Goal: Task Accomplishment & Management: Manage account settings

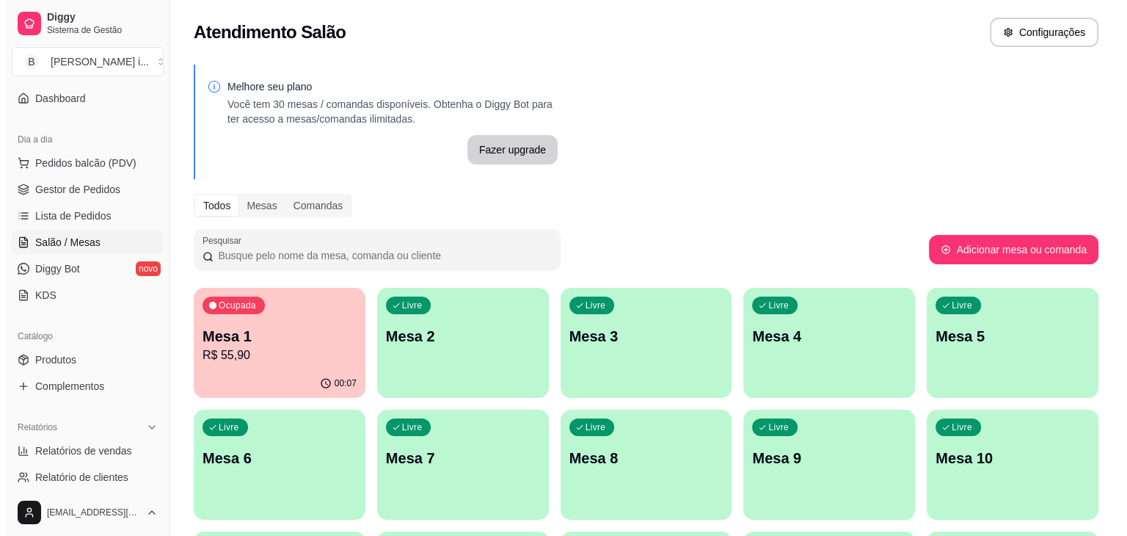
scroll to position [147, 0]
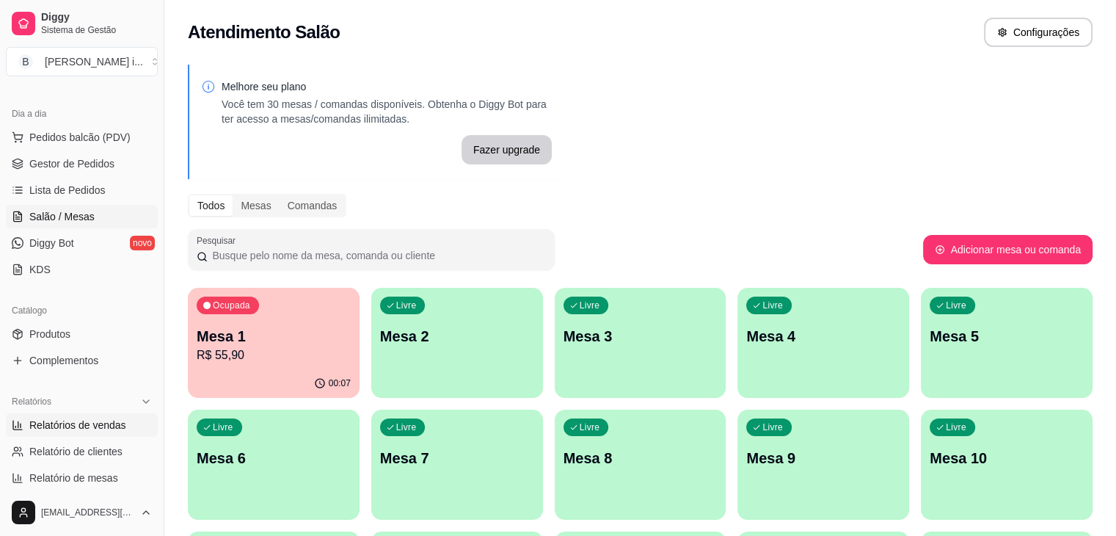
click at [73, 418] on span "Relatórios de vendas" at bounding box center [77, 425] width 97 height 15
select select "ALL"
select select "0"
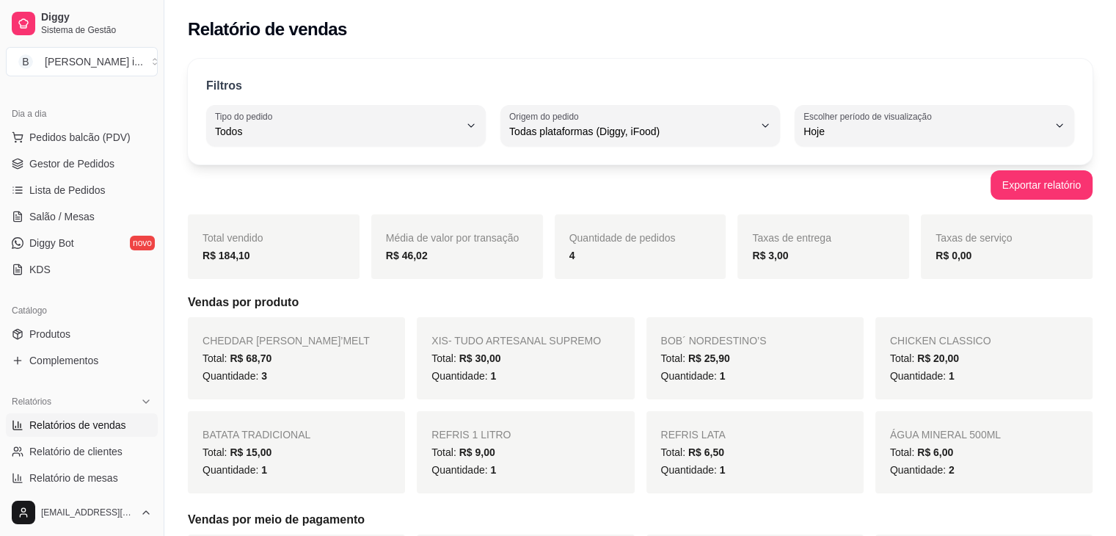
click at [76, 175] on ul "Pedidos balcão (PDV) Gestor de Pedidos Lista de Pedidos Salão / Mesas Diggy Bot…" at bounding box center [82, 203] width 152 height 156
click at [76, 167] on span "Gestor de Pedidos" at bounding box center [71, 163] width 85 height 15
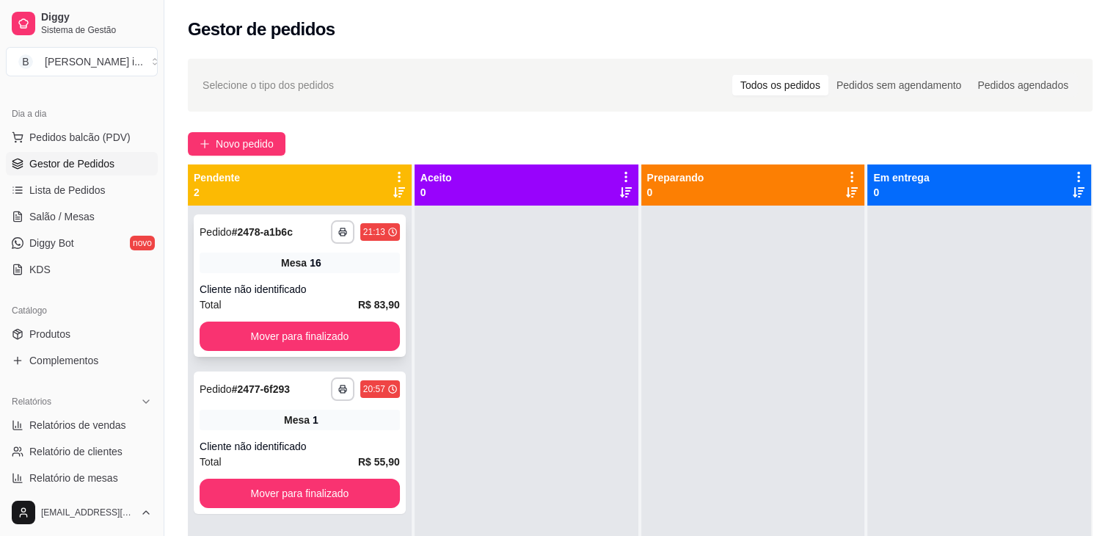
click at [317, 283] on div "Cliente não identificado" at bounding box center [300, 289] width 200 height 15
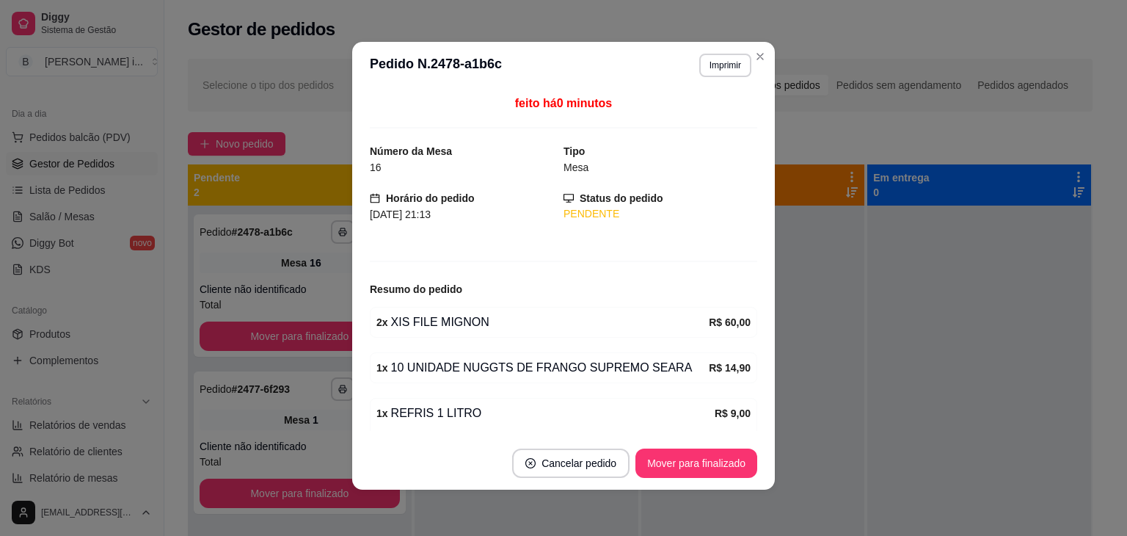
scroll to position [3, 0]
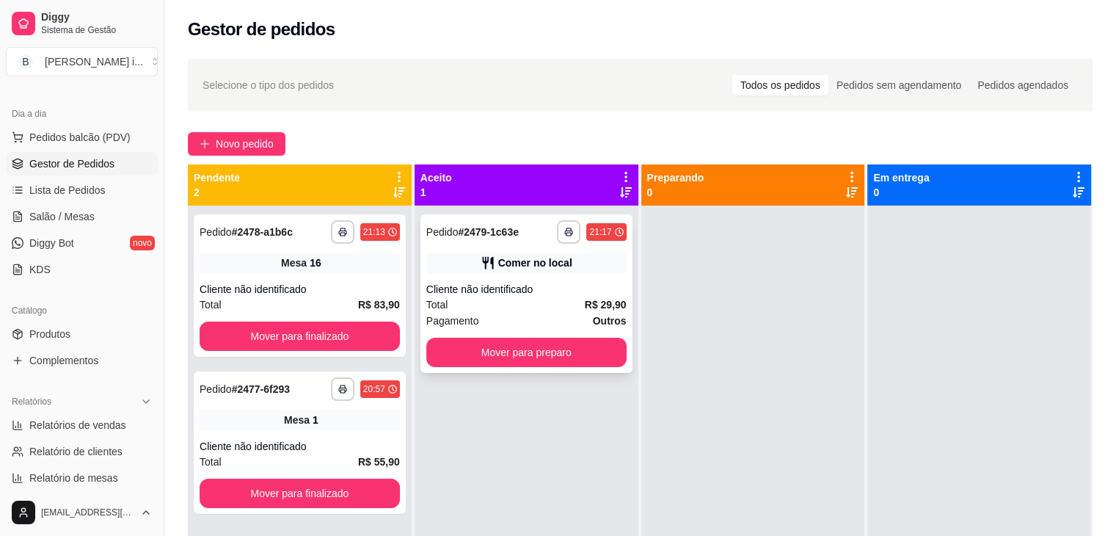
click at [530, 251] on div "**********" at bounding box center [526, 293] width 212 height 158
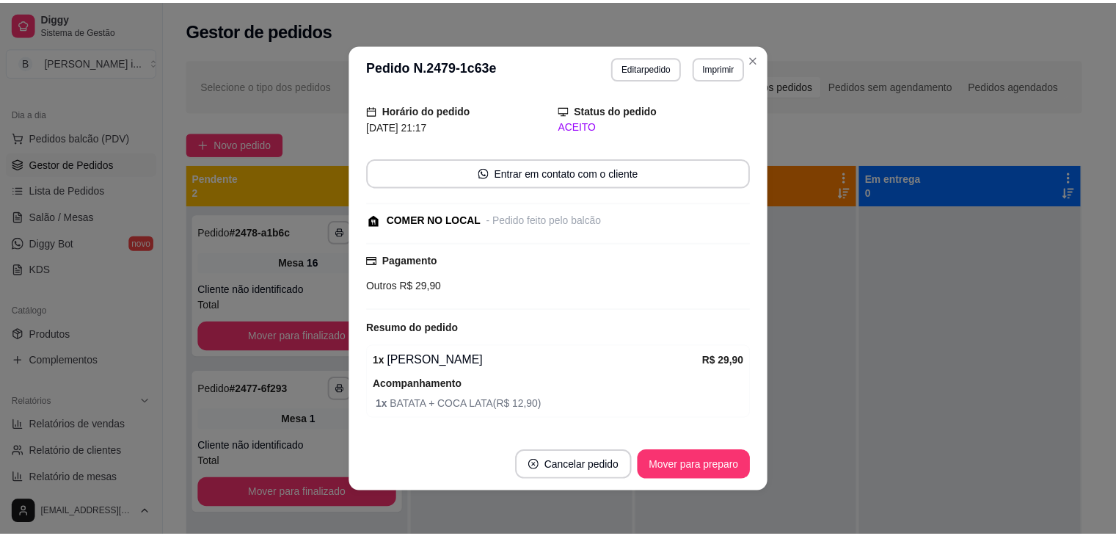
scroll to position [84, 0]
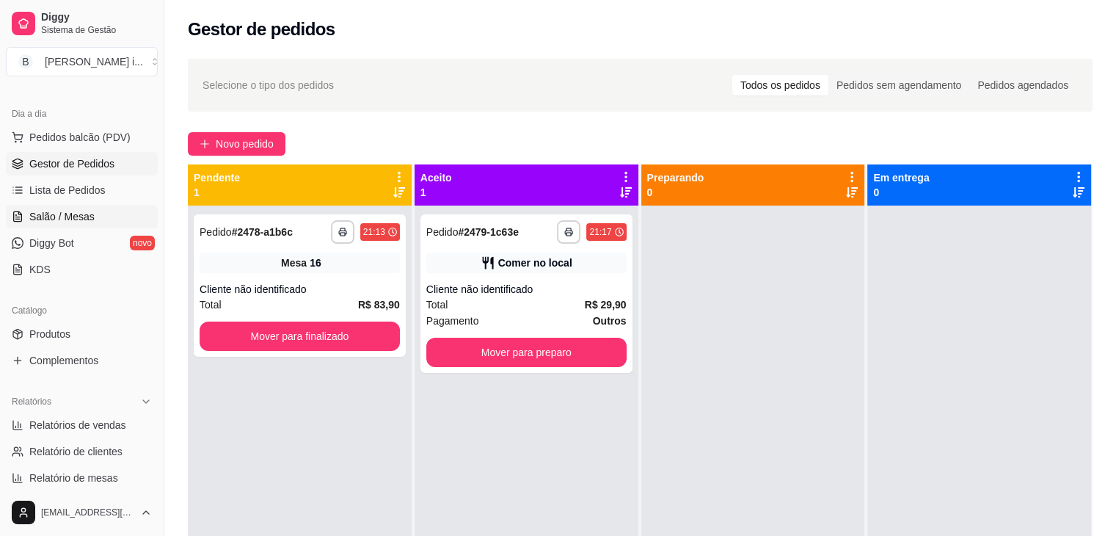
click at [44, 217] on span "Salão / Mesas" at bounding box center [61, 216] width 65 height 15
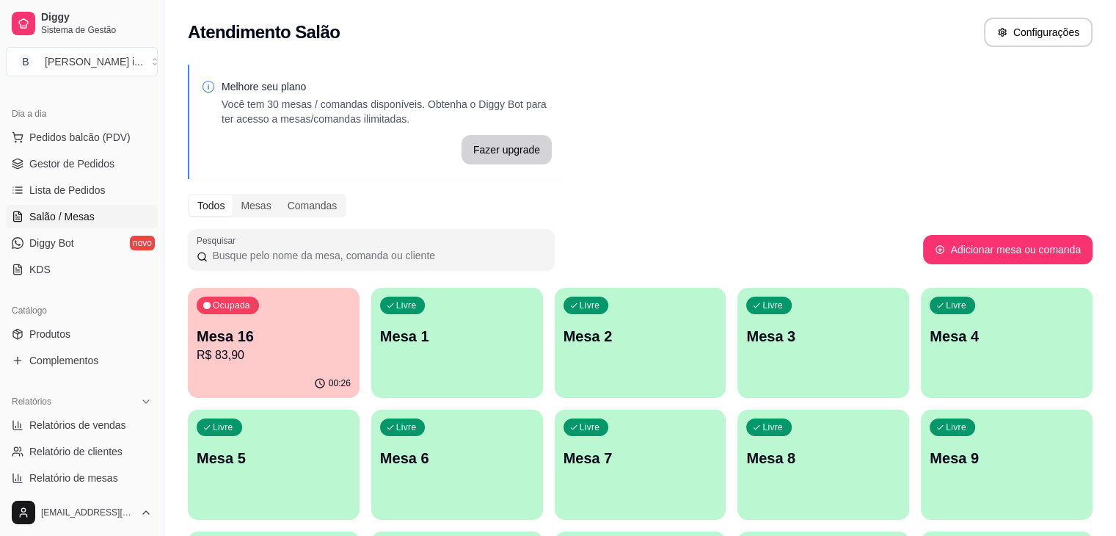
click at [267, 347] on p "R$ 83,90" at bounding box center [274, 355] width 154 height 18
click at [91, 194] on span "Lista de Pedidos" at bounding box center [67, 190] width 76 height 15
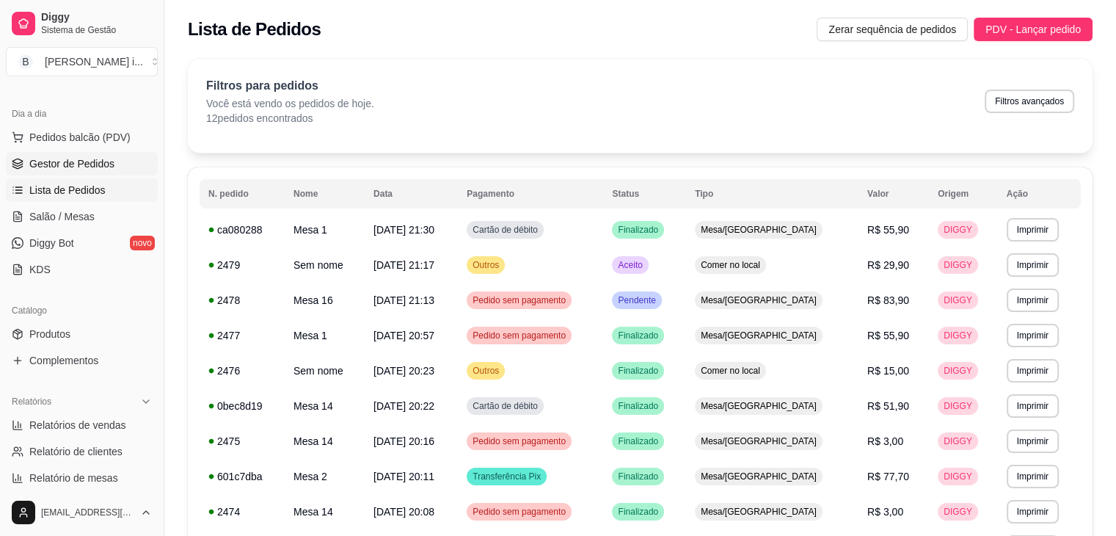
click at [82, 161] on span "Gestor de Pedidos" at bounding box center [71, 163] width 85 height 15
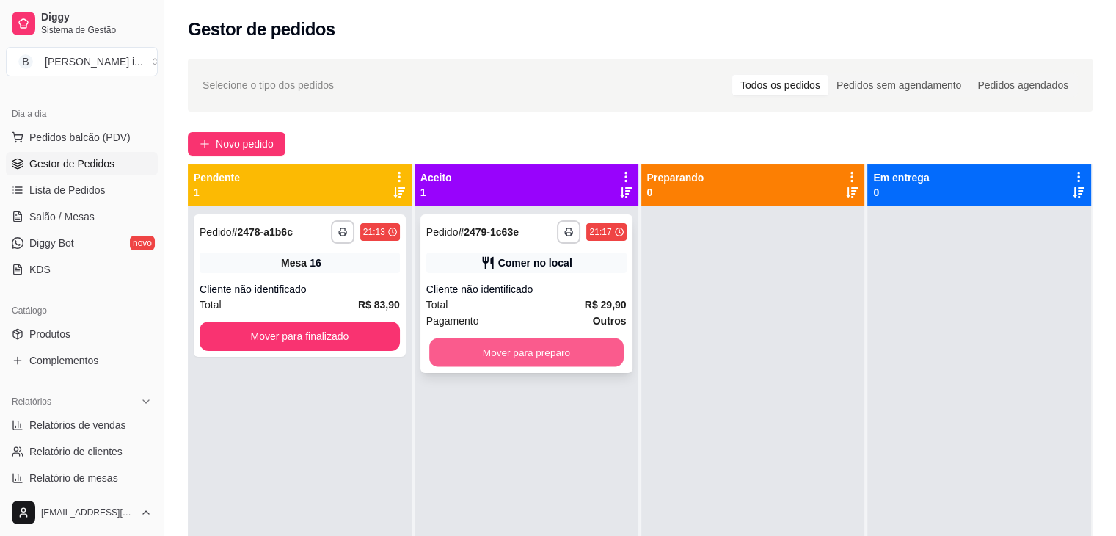
click at [541, 351] on button "Mover para preparo" at bounding box center [526, 352] width 194 height 29
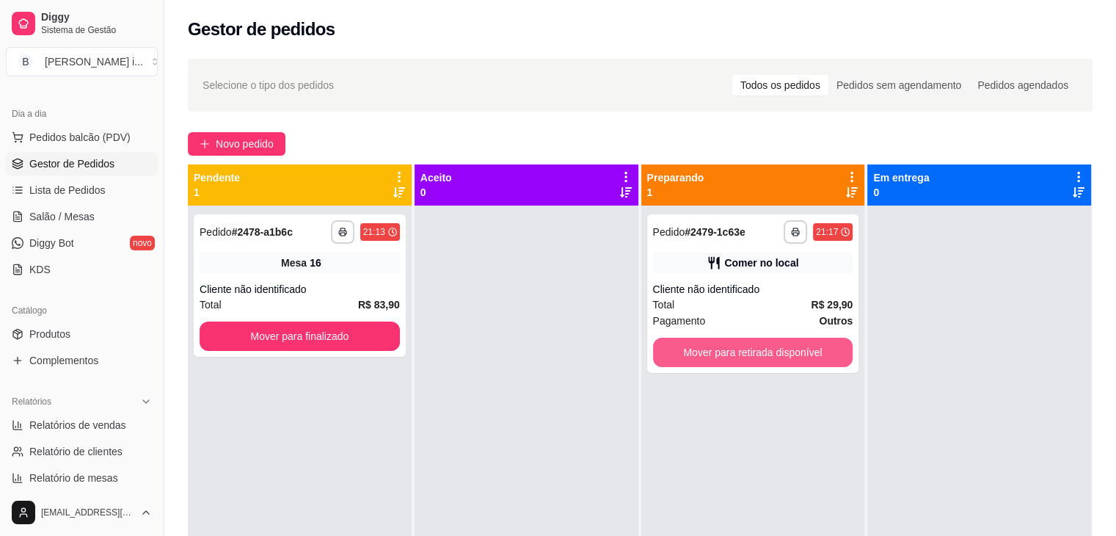
click at [726, 346] on button "Mover para retirada disponível" at bounding box center [753, 352] width 200 height 29
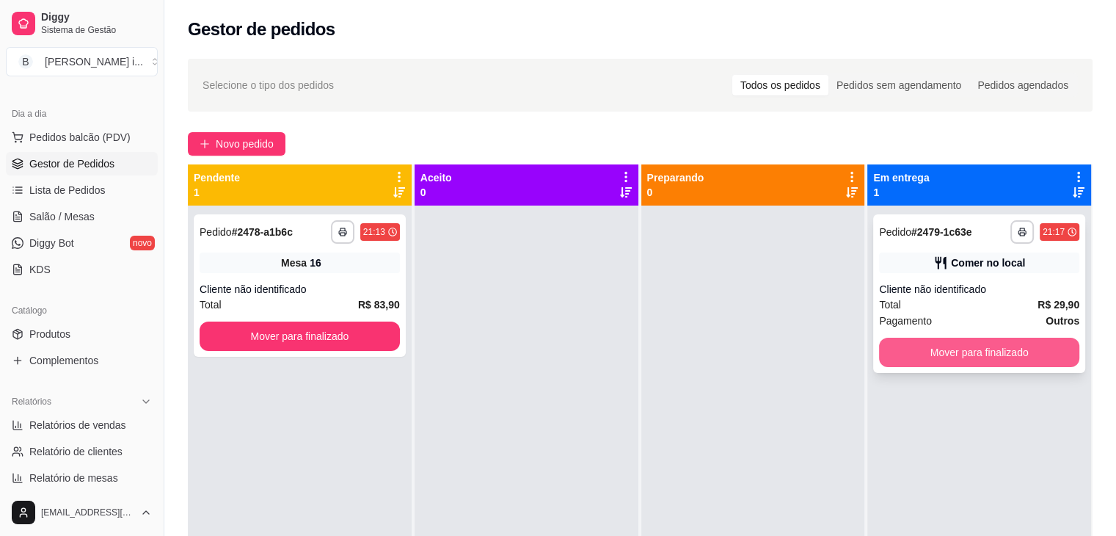
click at [925, 348] on button "Mover para finalizado" at bounding box center [979, 352] width 200 height 29
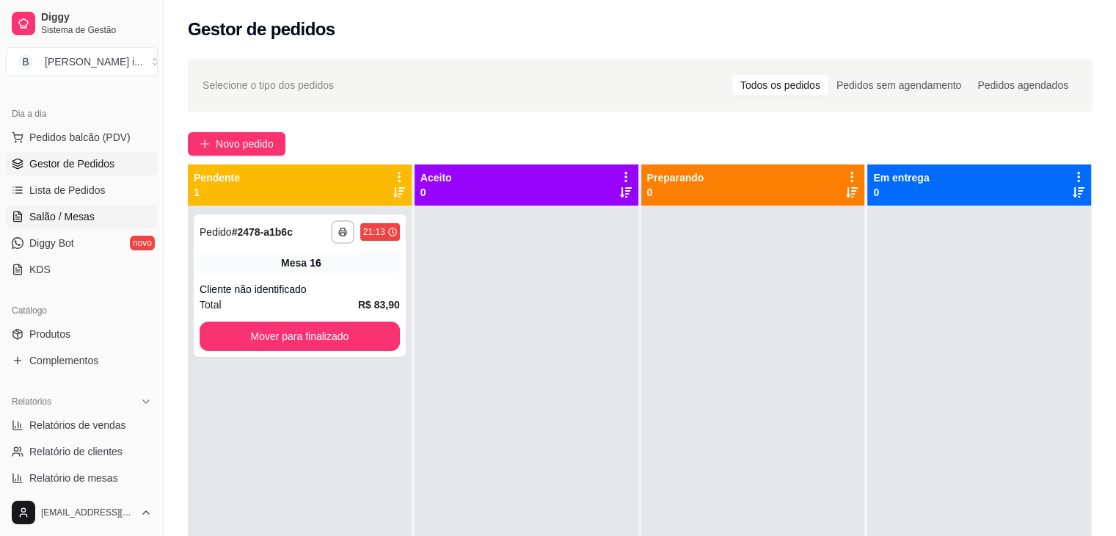
click at [33, 218] on span "Salão / Mesas" at bounding box center [61, 216] width 65 height 15
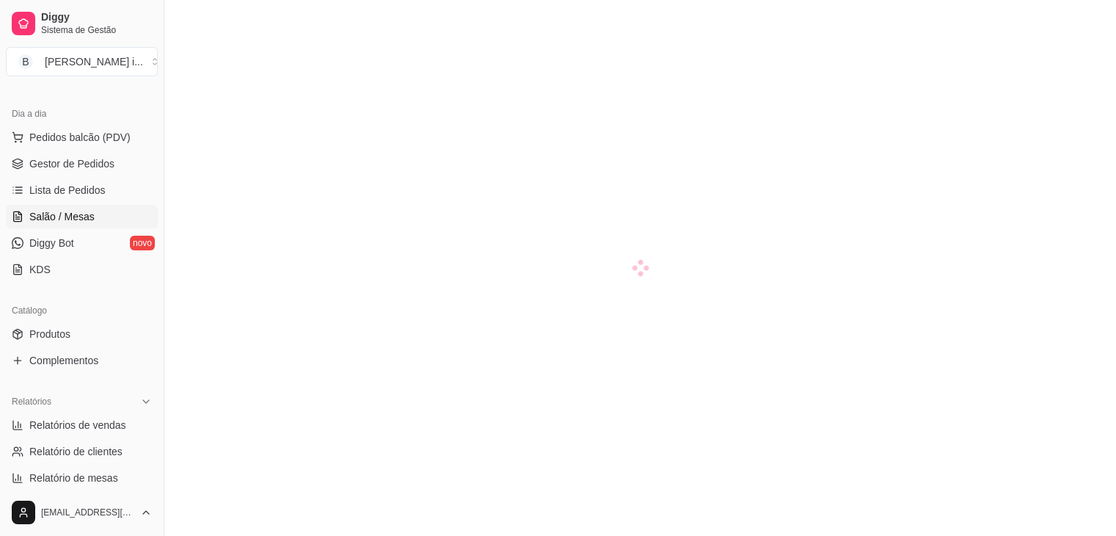
scroll to position [73, 0]
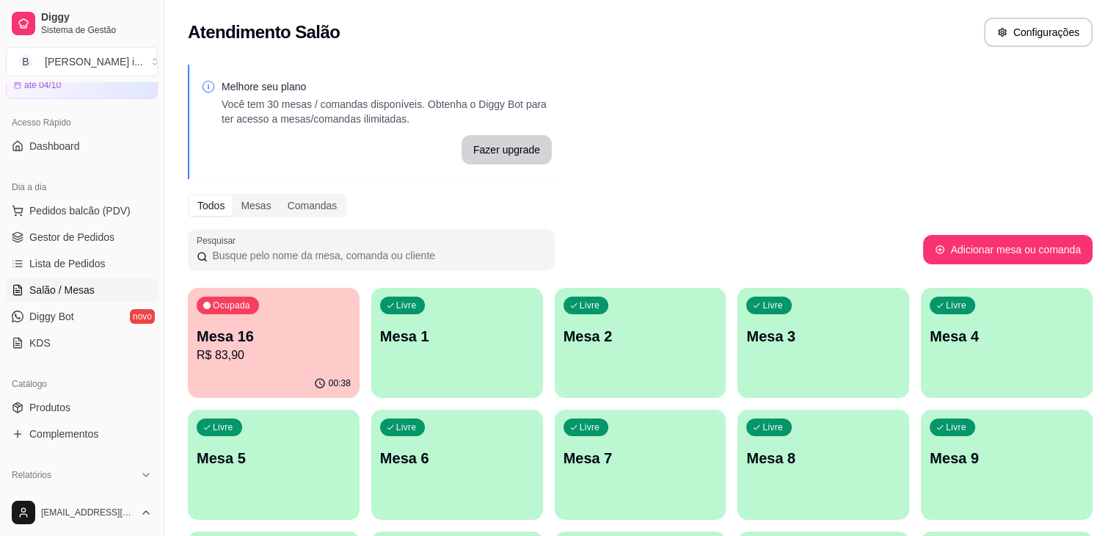
click at [263, 338] on p "Mesa 16" at bounding box center [274, 336] width 154 height 21
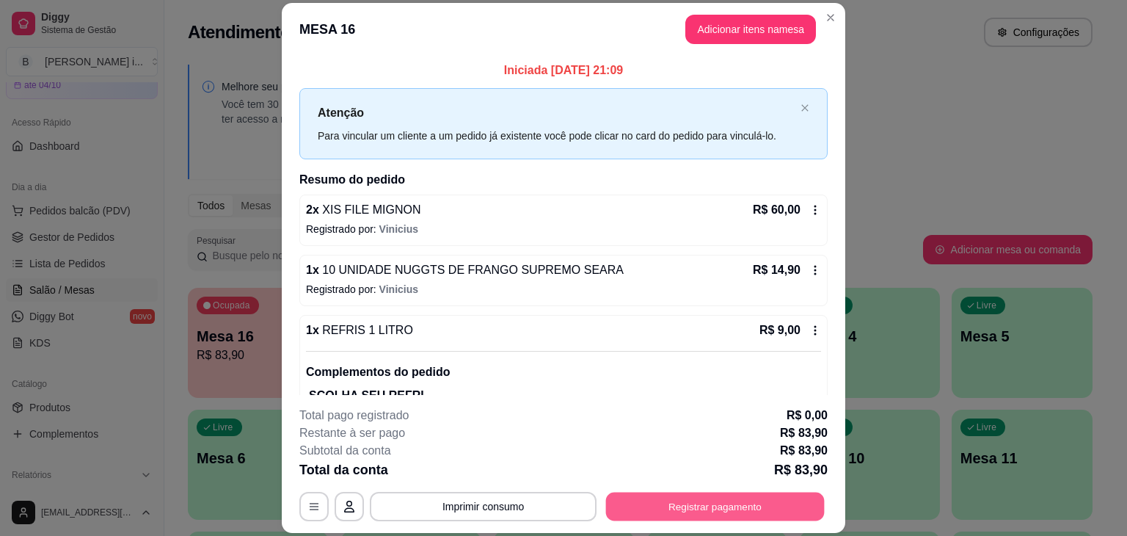
click at [720, 494] on button "Registrar pagamento" at bounding box center [715, 506] width 219 height 29
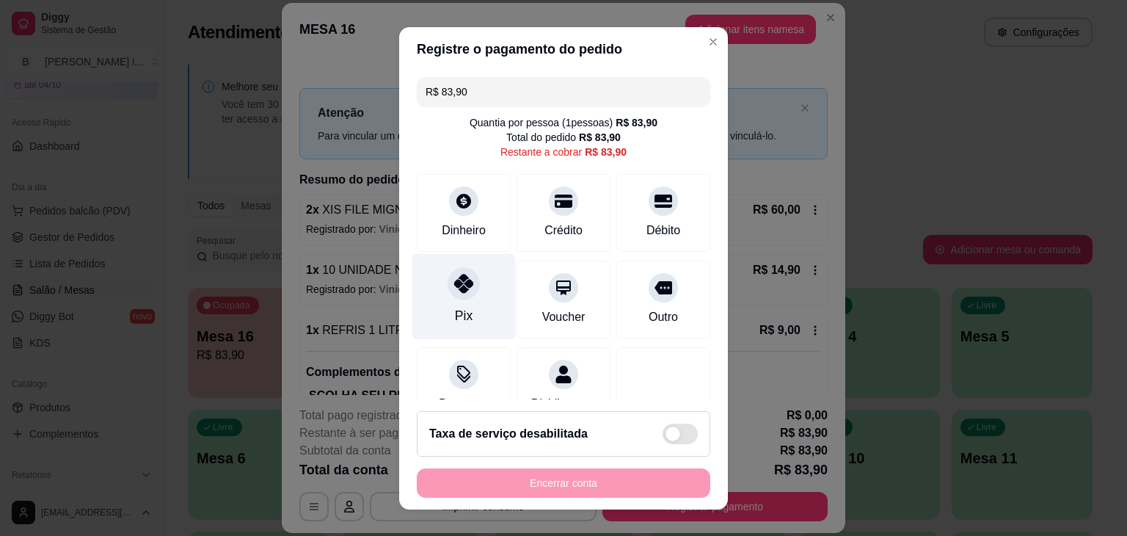
click at [443, 307] on div "Pix" at bounding box center [463, 296] width 103 height 86
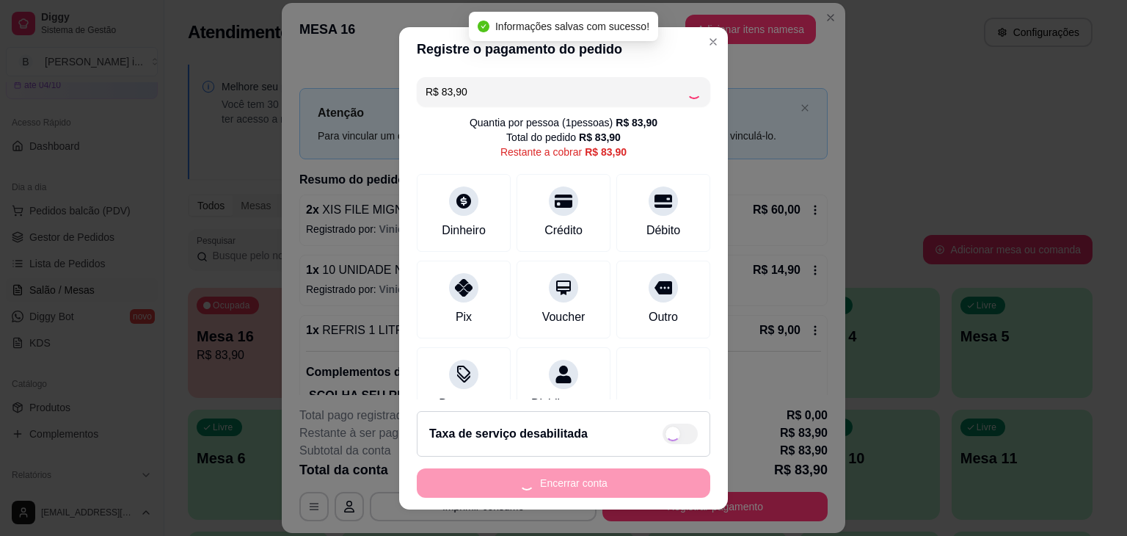
type input "R$ 0,00"
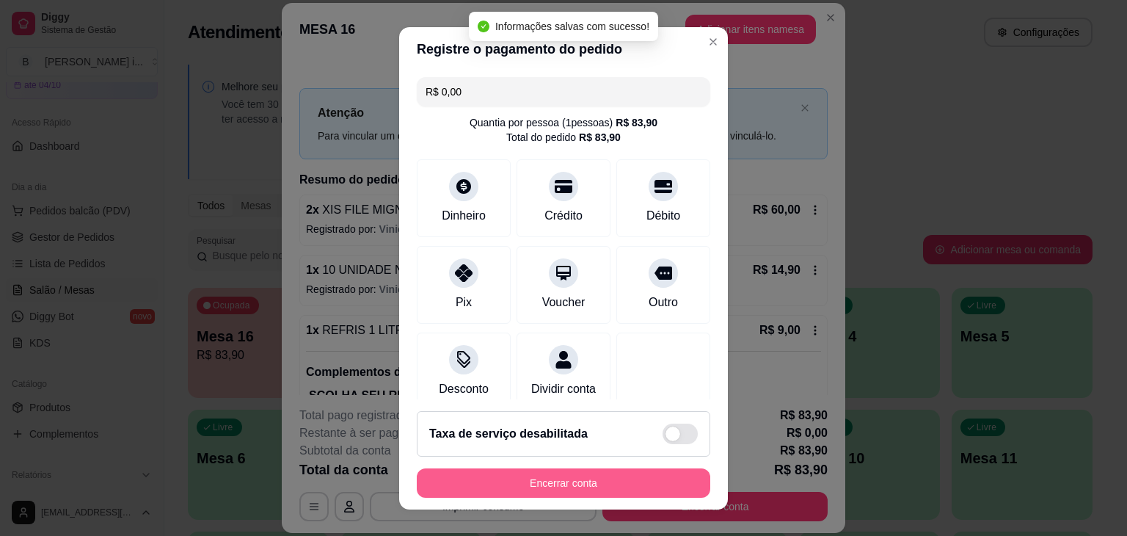
click at [616, 485] on button "Encerrar conta" at bounding box center [564, 482] width 294 height 29
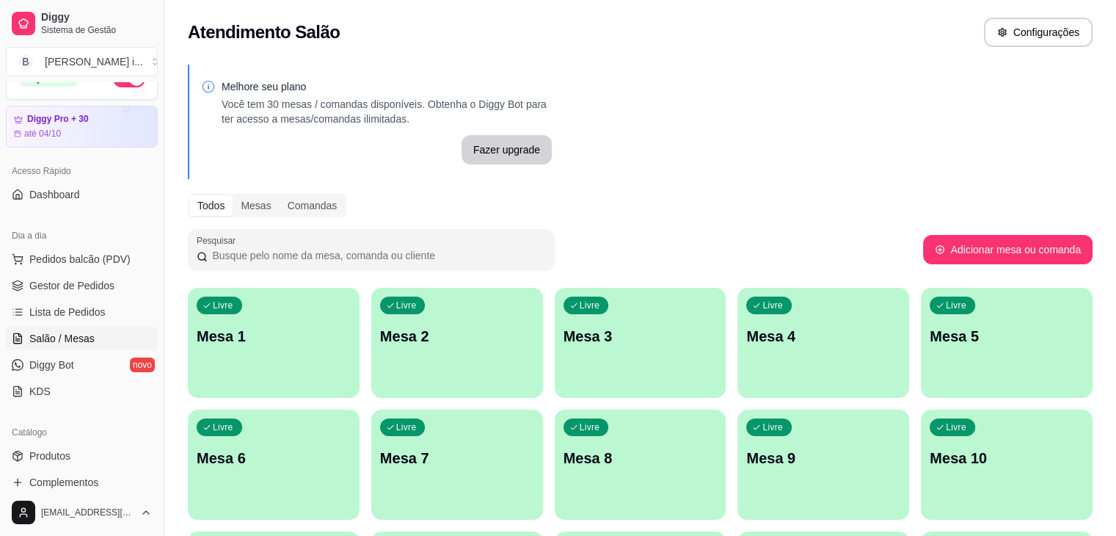
scroll to position [0, 0]
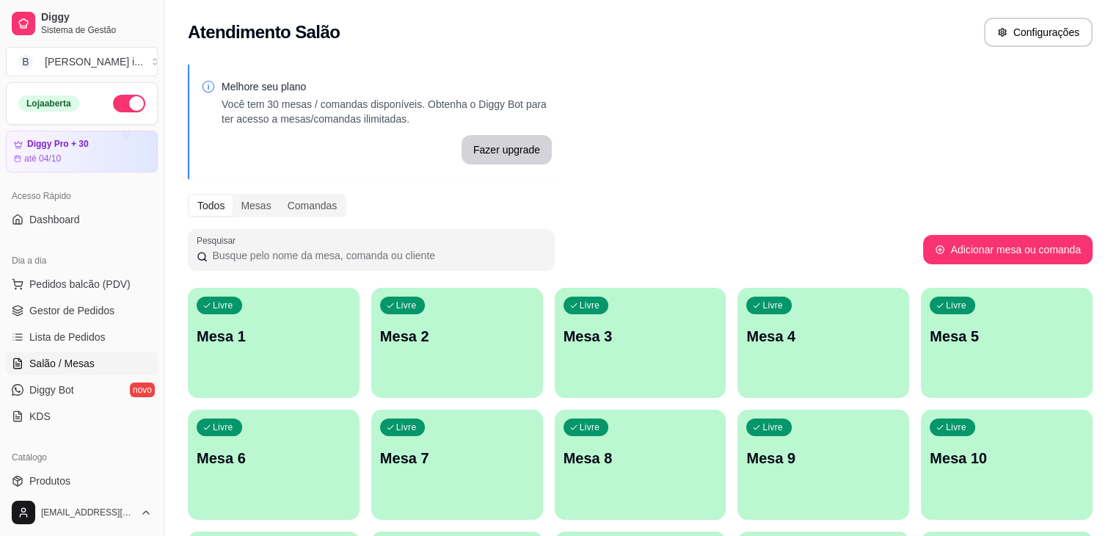
click at [113, 106] on button "button" at bounding box center [129, 104] width 32 height 18
click at [48, 306] on span "Gestor de Pedidos" at bounding box center [71, 310] width 85 height 15
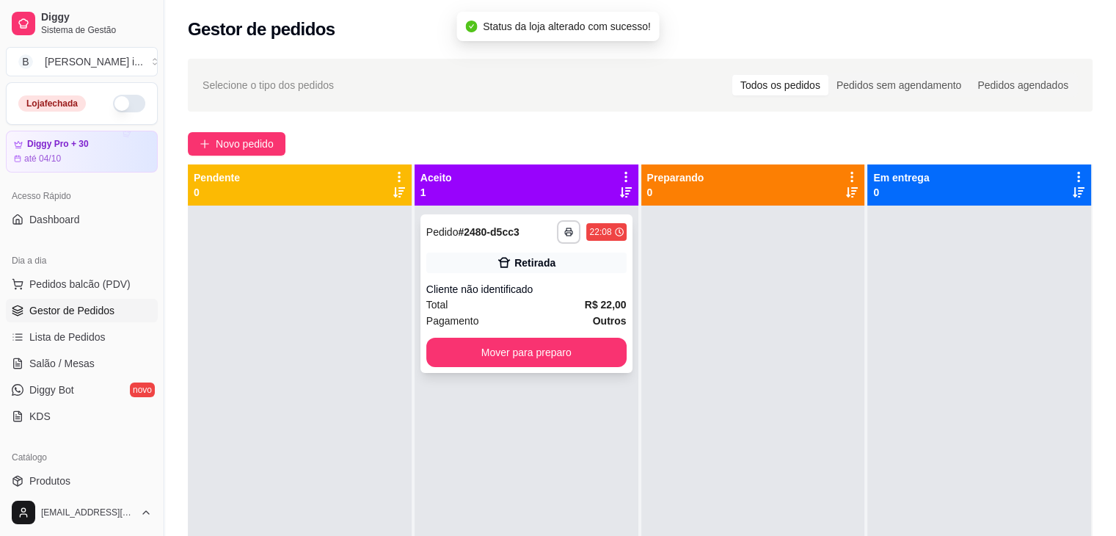
click at [569, 370] on div "**********" at bounding box center [526, 293] width 212 height 158
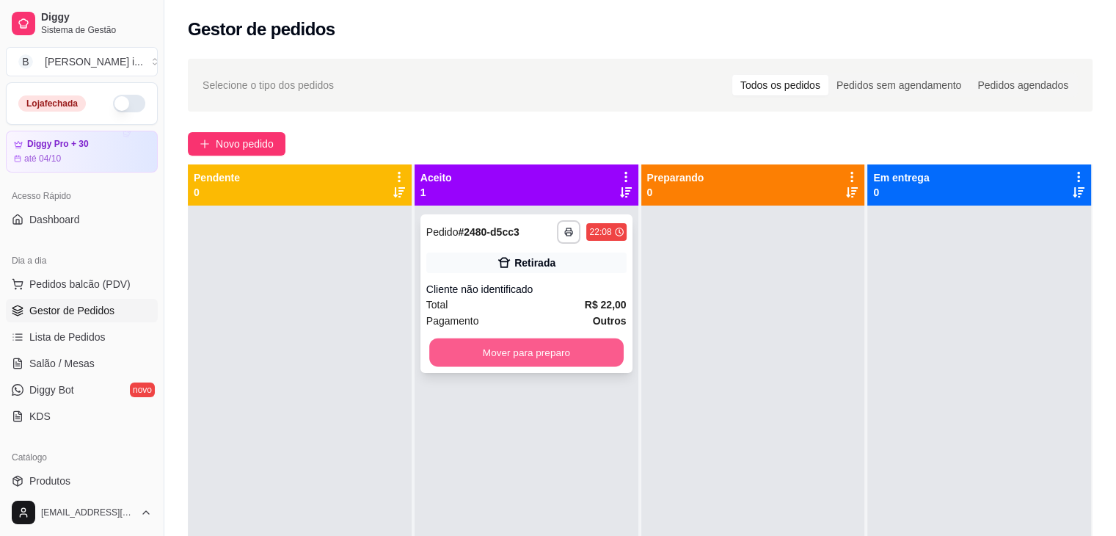
click at [594, 352] on button "Mover para preparo" at bounding box center [526, 352] width 194 height 29
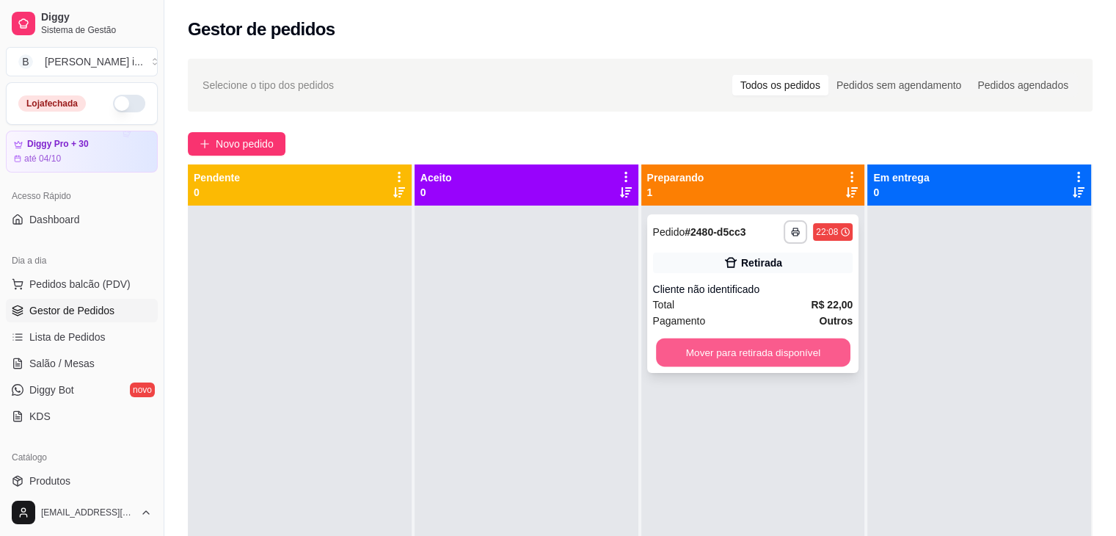
click at [820, 359] on button "Mover para retirada disponível" at bounding box center [753, 352] width 194 height 29
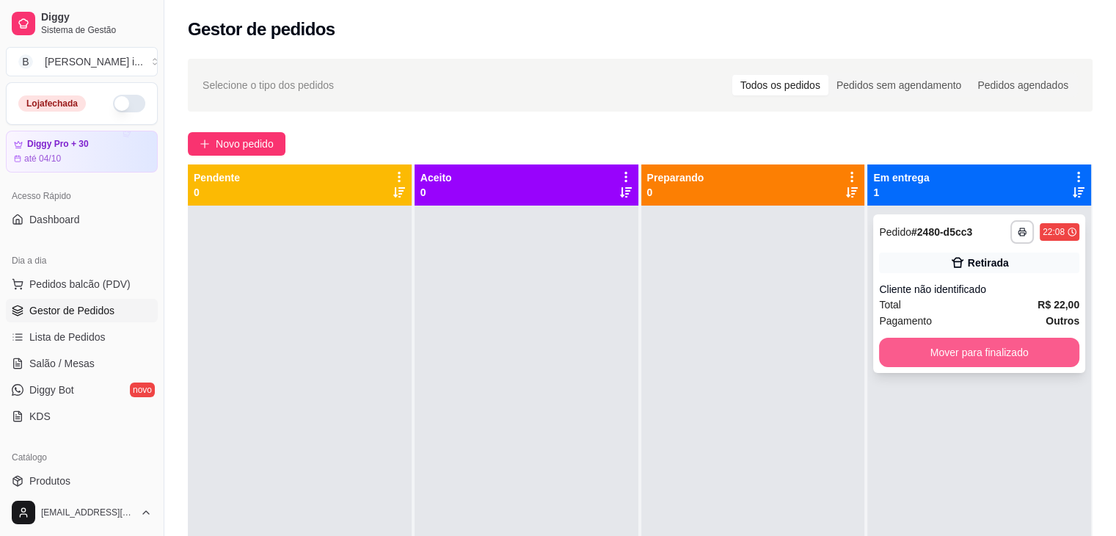
click at [950, 357] on button "Mover para finalizado" at bounding box center [979, 352] width 200 height 29
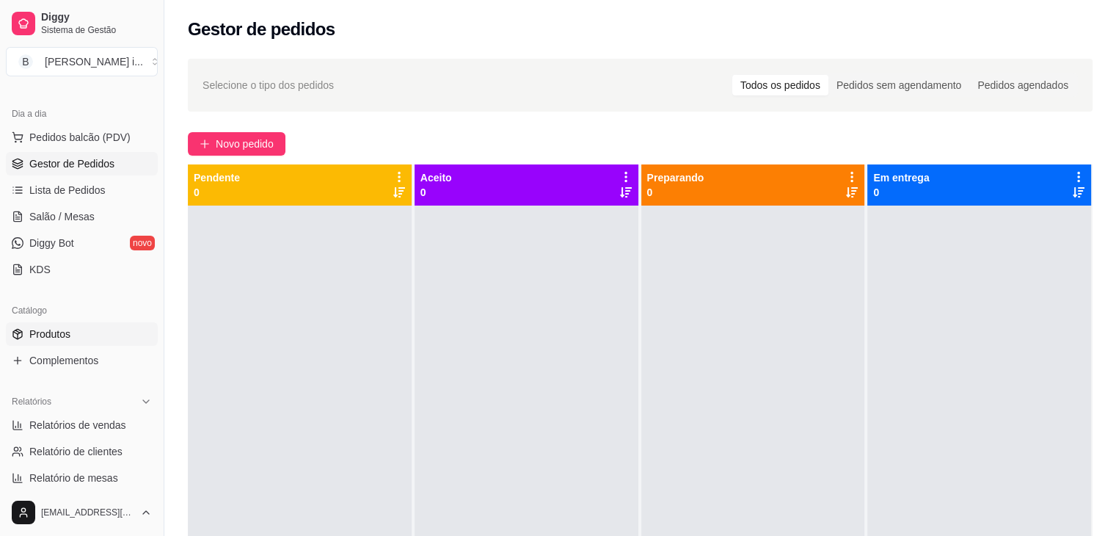
scroll to position [220, 0]
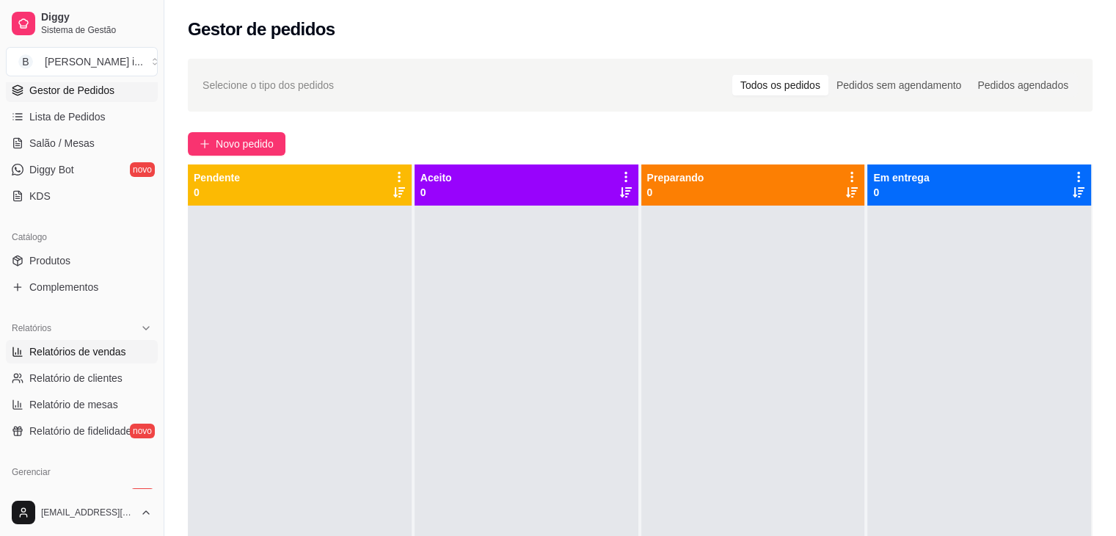
click at [121, 346] on span "Relatórios de vendas" at bounding box center [77, 351] width 97 height 15
select select "ALL"
select select "0"
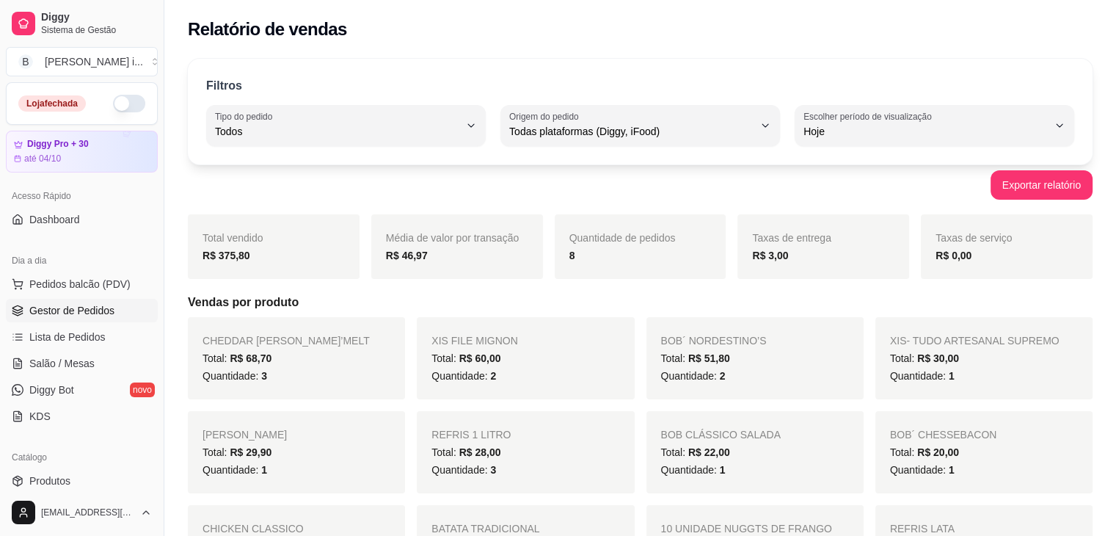
click at [65, 312] on span "Gestor de Pedidos" at bounding box center [71, 310] width 85 height 15
